Goal: Check status

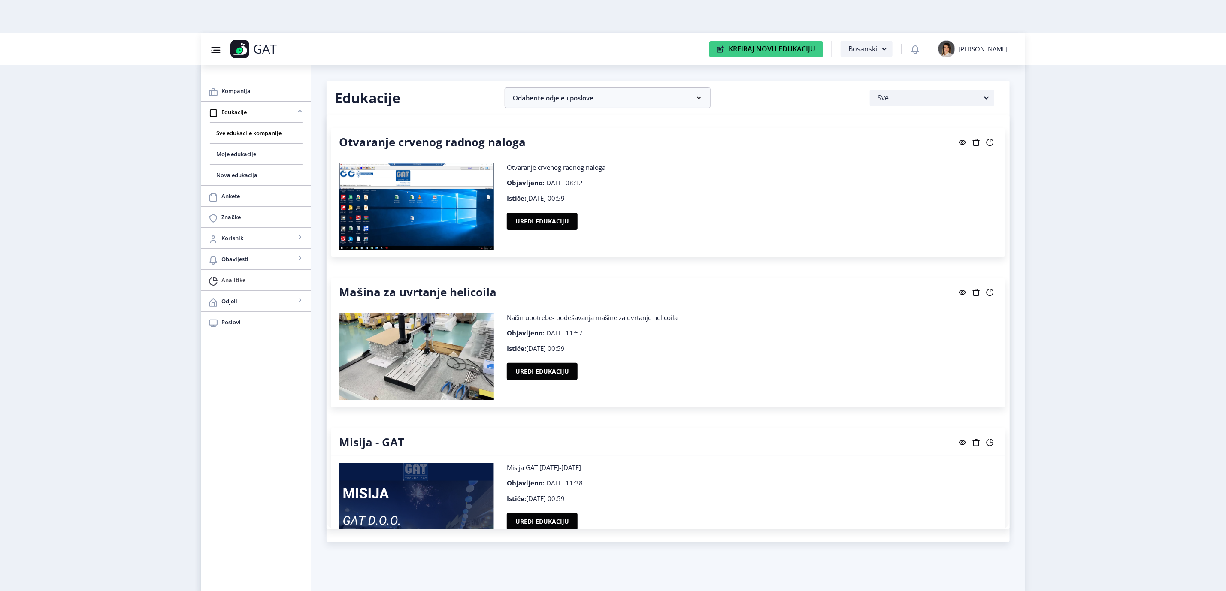
click at [259, 285] on span "Analitike" at bounding box center [263, 280] width 82 height 10
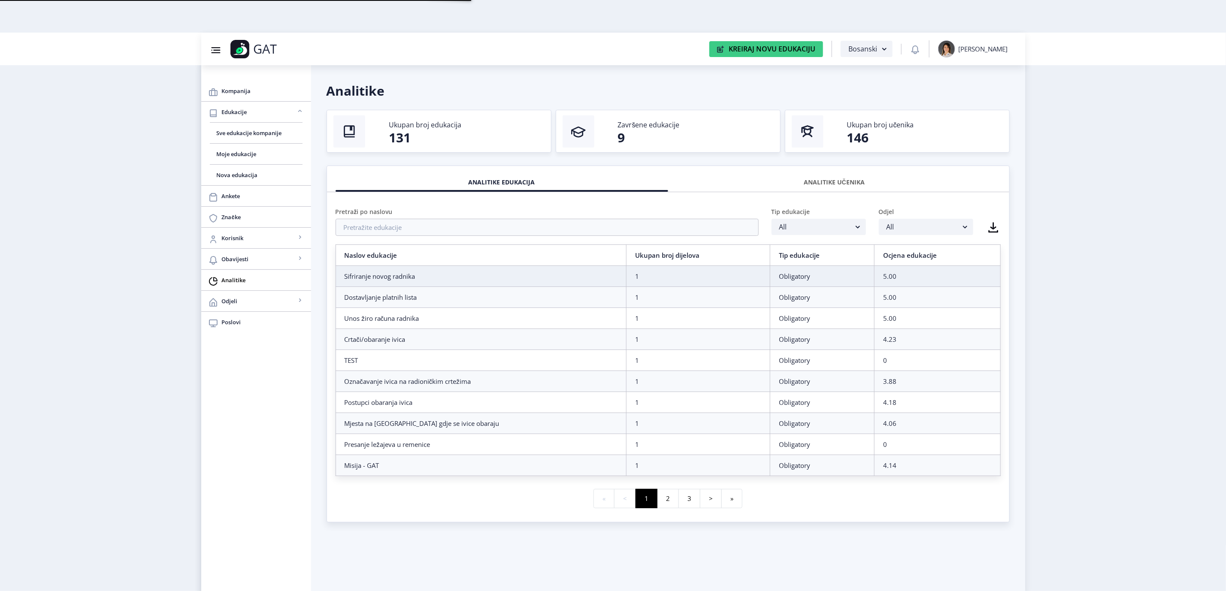
click at [836, 180] on div "ANALITIKE UČENIKA" at bounding box center [835, 182] width 320 height 19
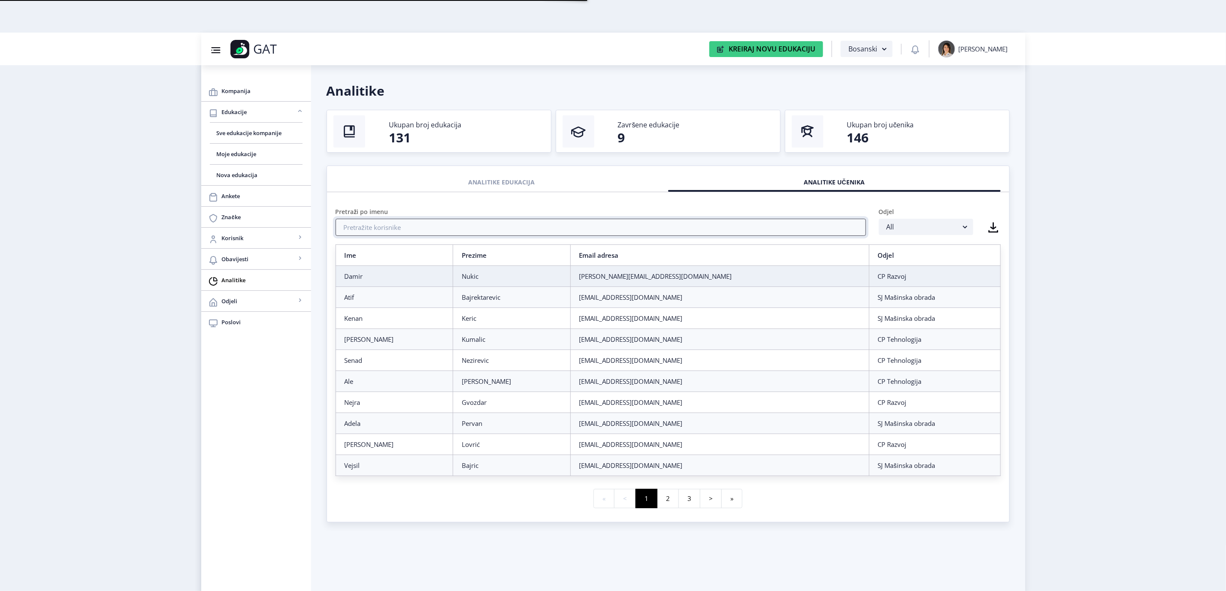
click at [562, 230] on input "text" at bounding box center [601, 227] width 530 height 17
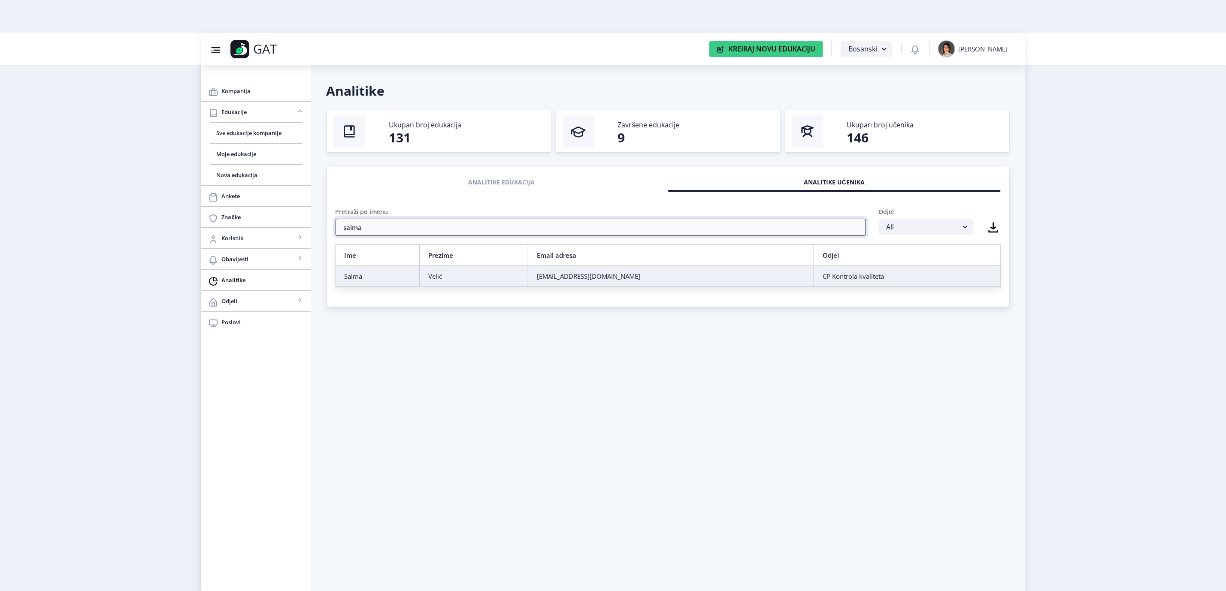
type input "saima"
click at [386, 270] on td "Saima" at bounding box center [378, 276] width 84 height 21
